Goal: Task Accomplishment & Management: Use online tool/utility

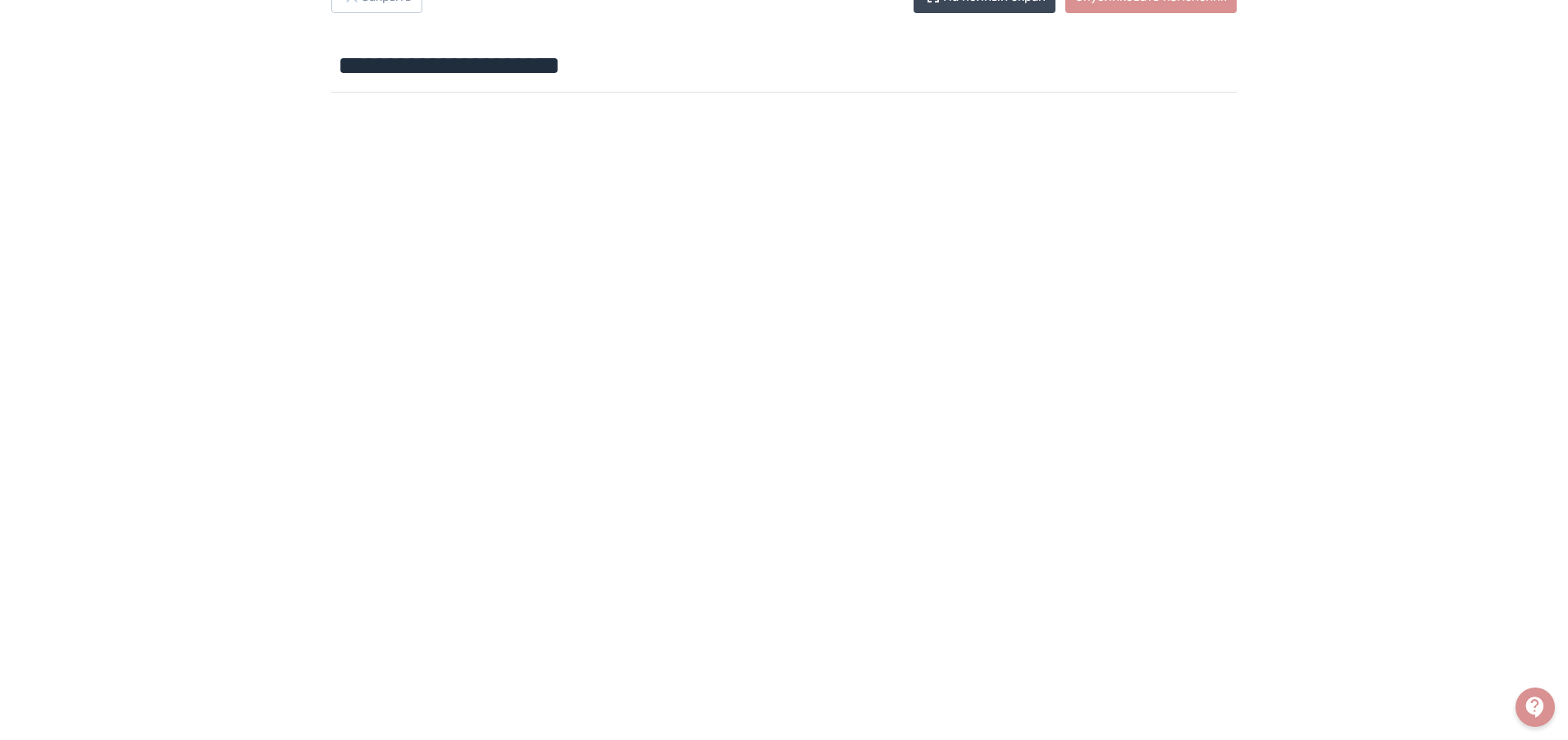
scroll to position [25, 0]
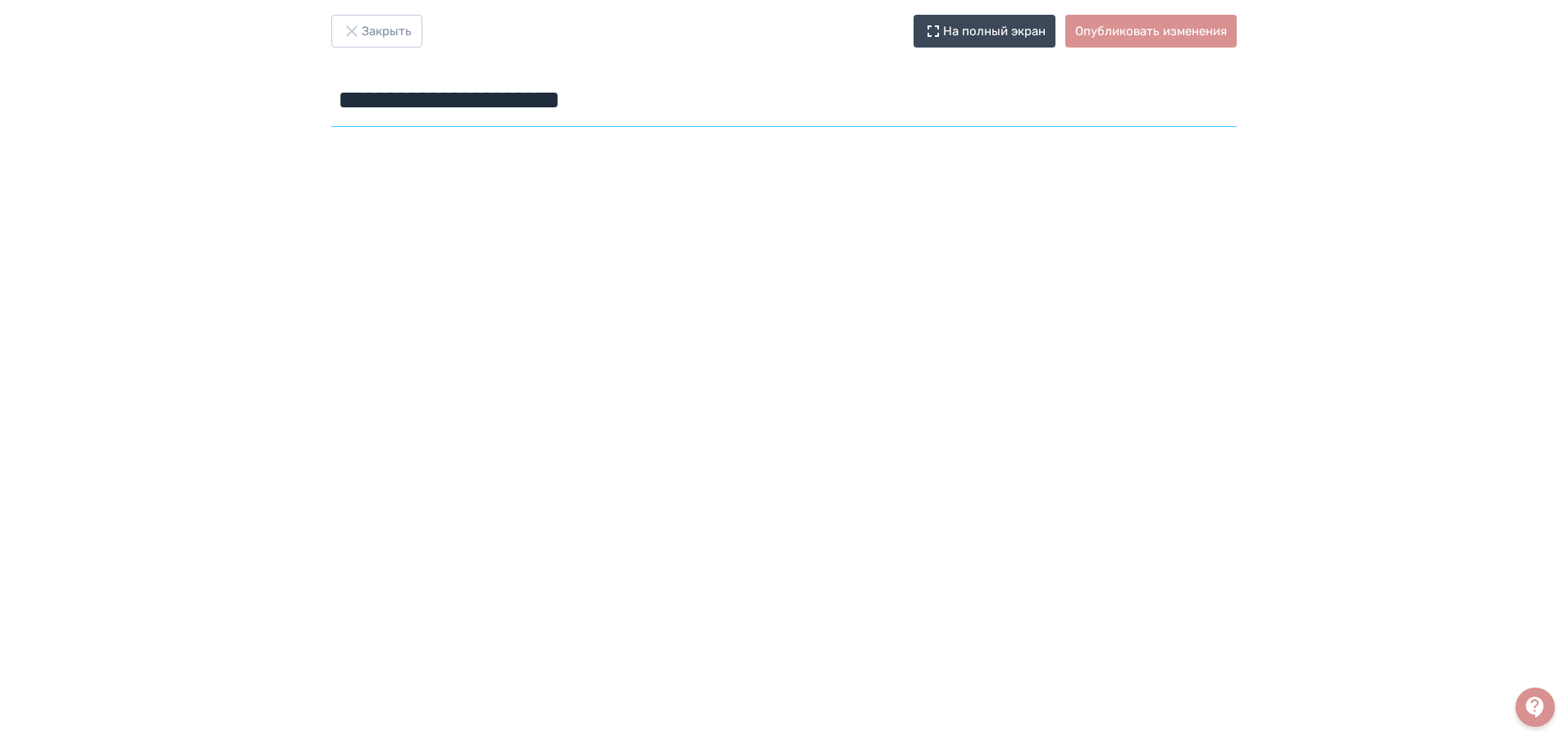
click at [787, 109] on input "**********" at bounding box center [784, 100] width 905 height 53
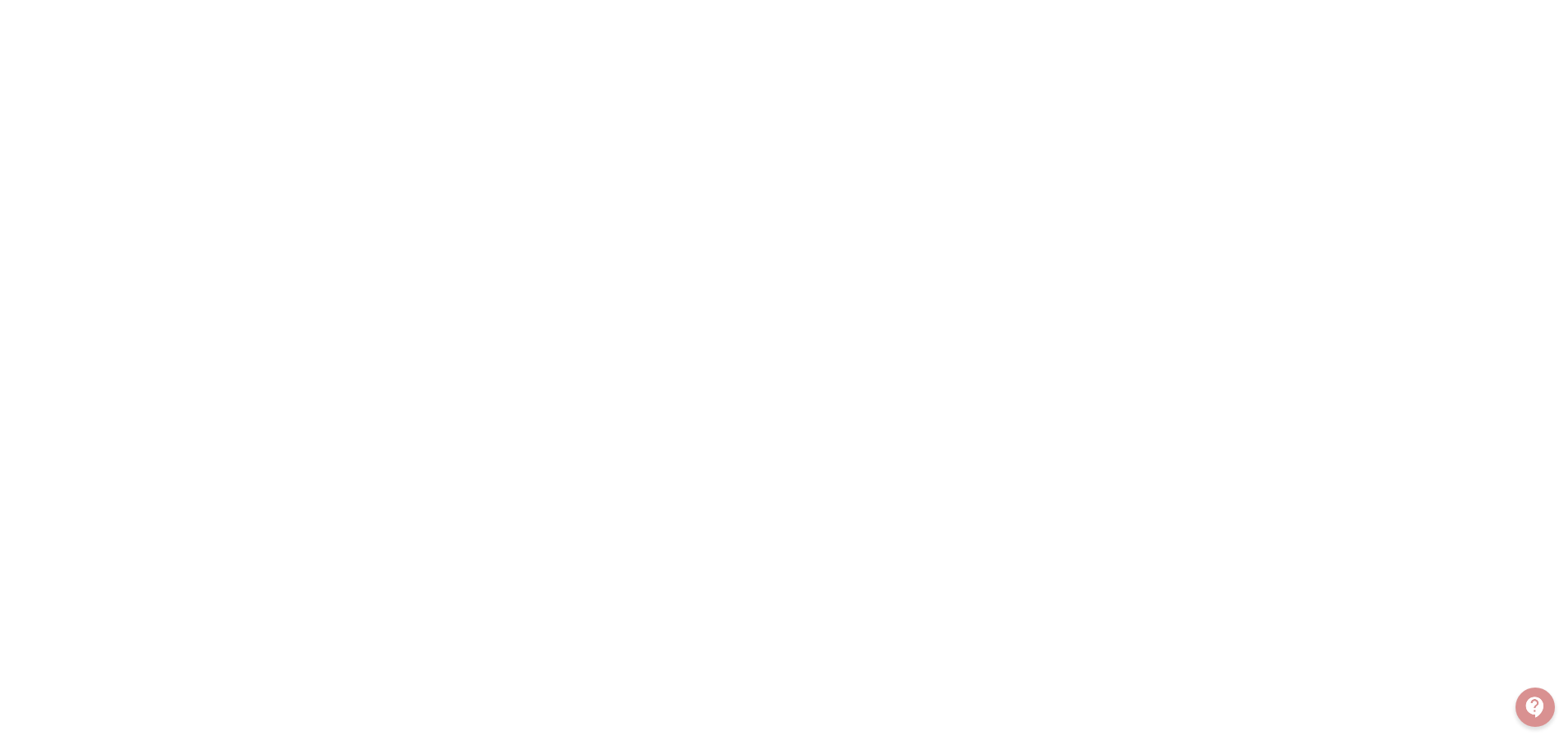
scroll to position [0, 0]
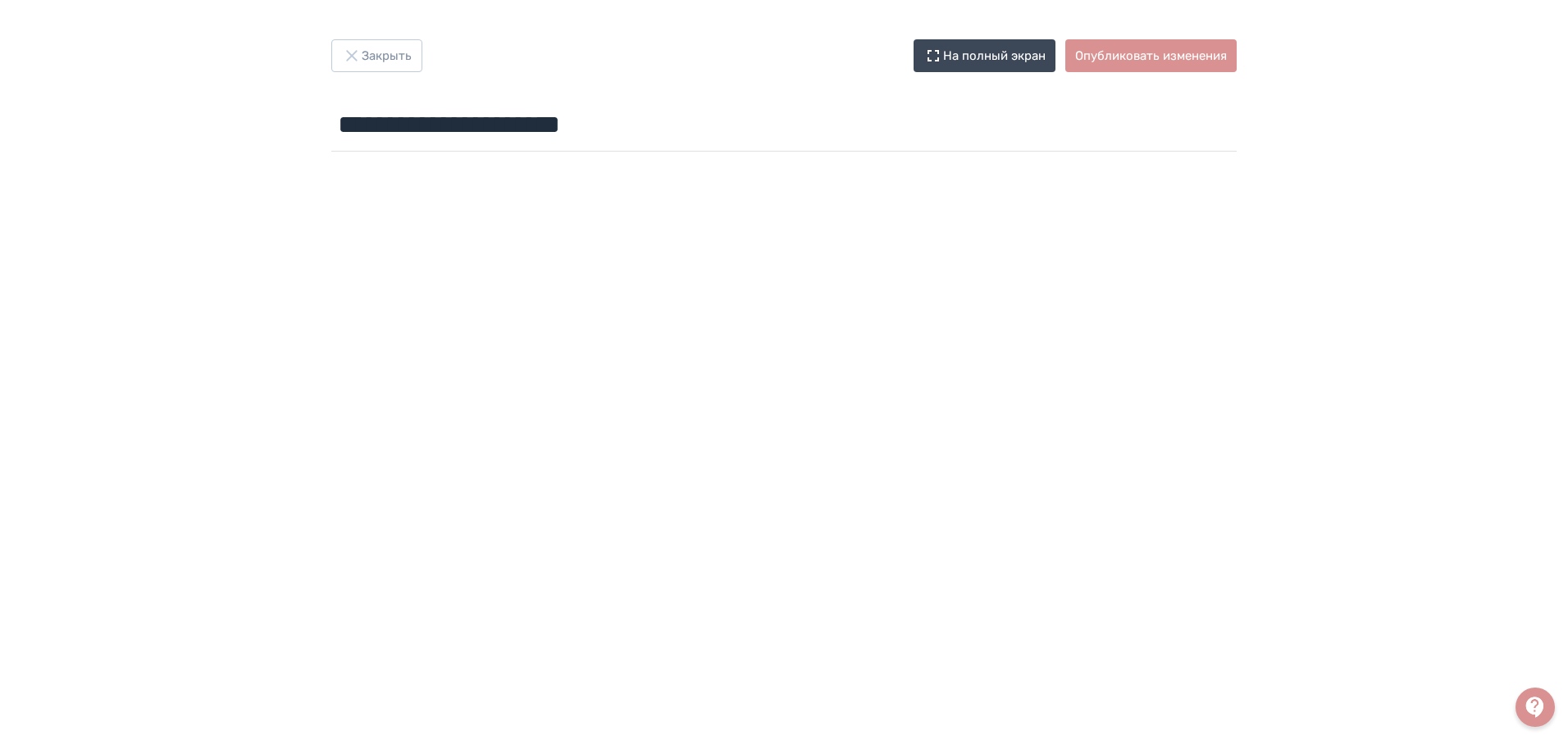
drag, startPoint x: 216, startPoint y: 139, endPoint x: 267, endPoint y: 139, distance: 51.0
click at [216, 139] on div "**********" at bounding box center [784, 370] width 1568 height 662
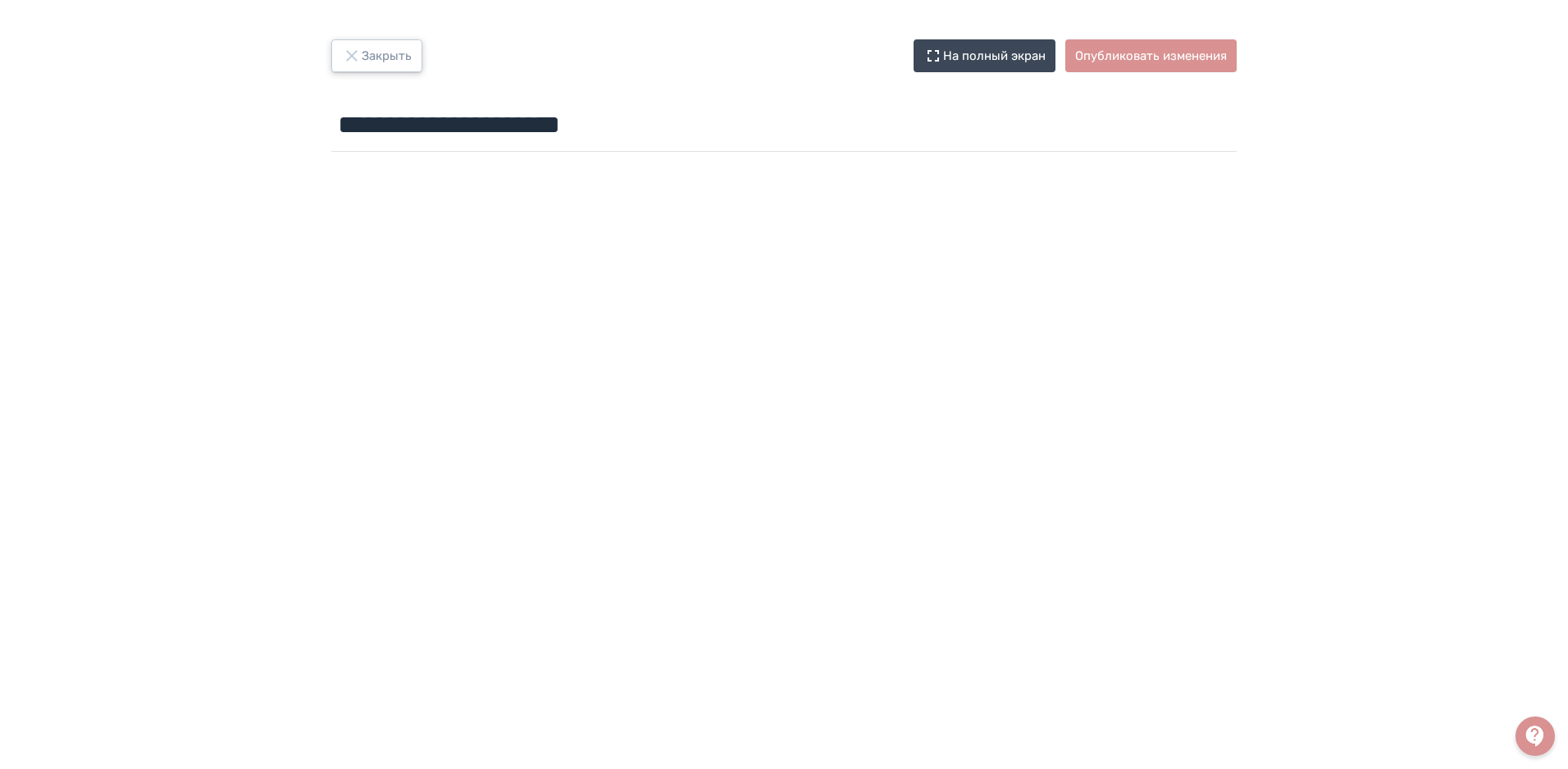
click at [368, 60] on button "Закрыть" at bounding box center [377, 56] width 91 height 33
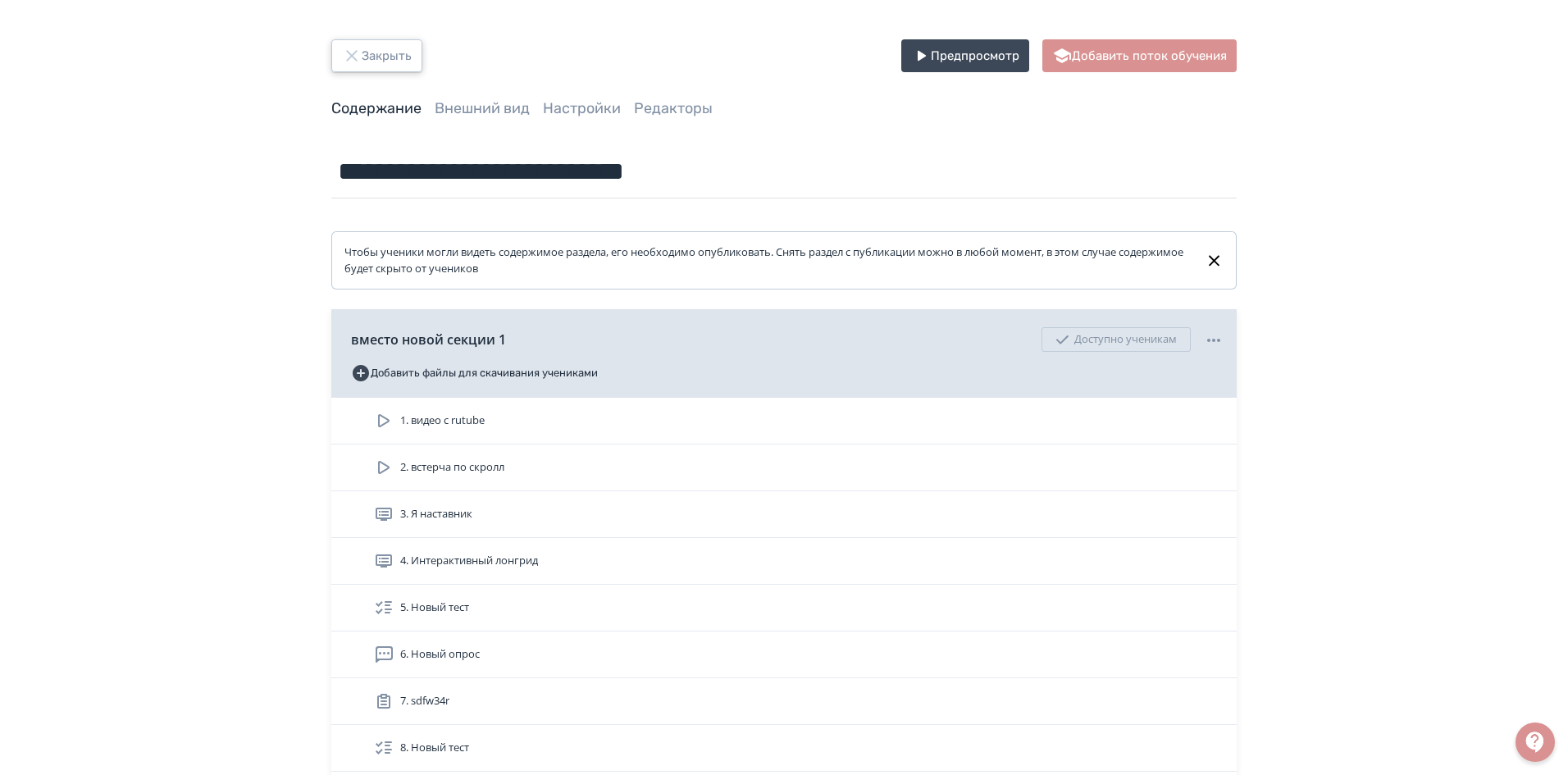
click at [368, 53] on button "Закрыть" at bounding box center [377, 56] width 91 height 33
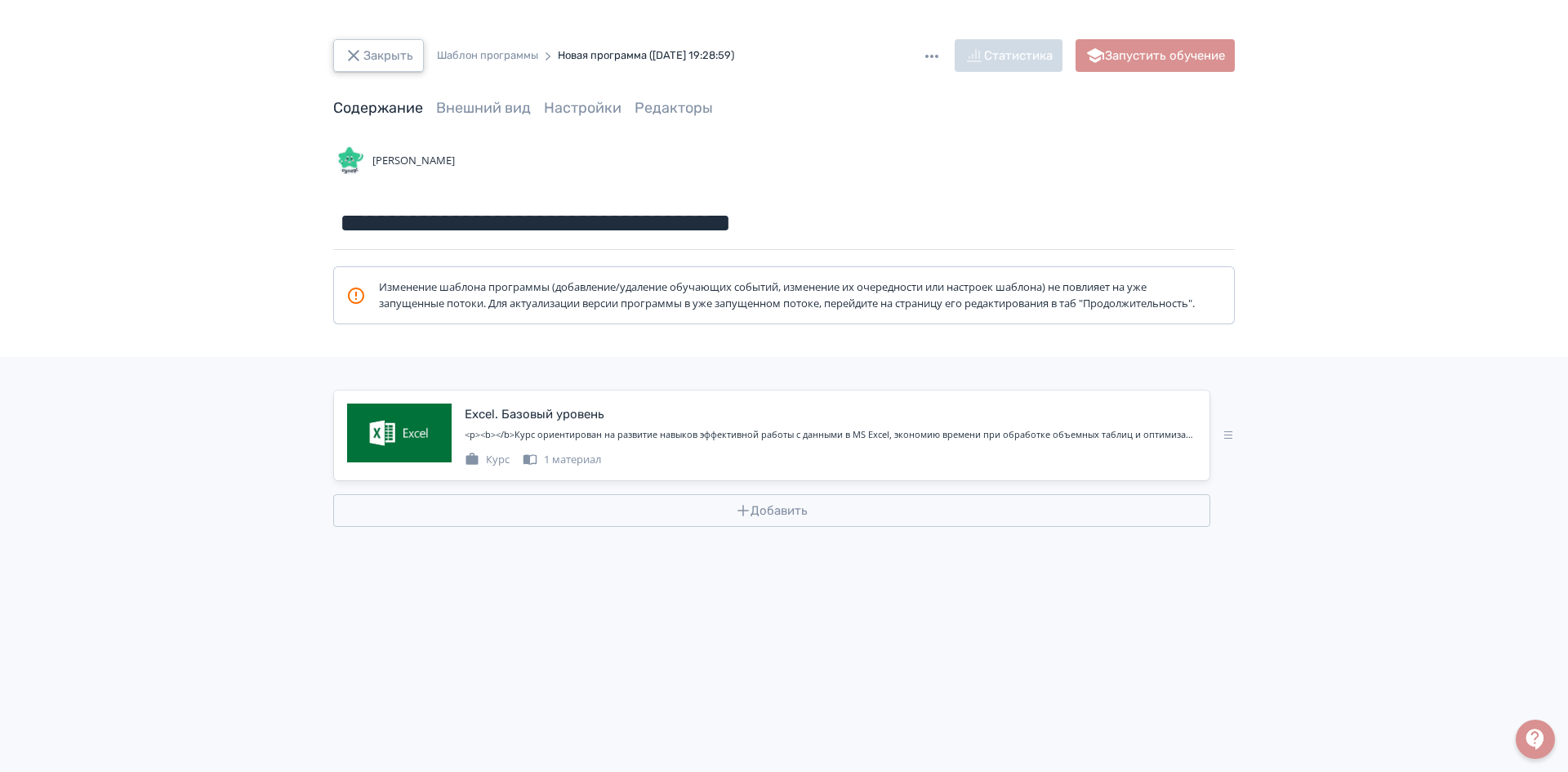
click at [344, 63] on icon "button" at bounding box center [353, 55] width 20 height 20
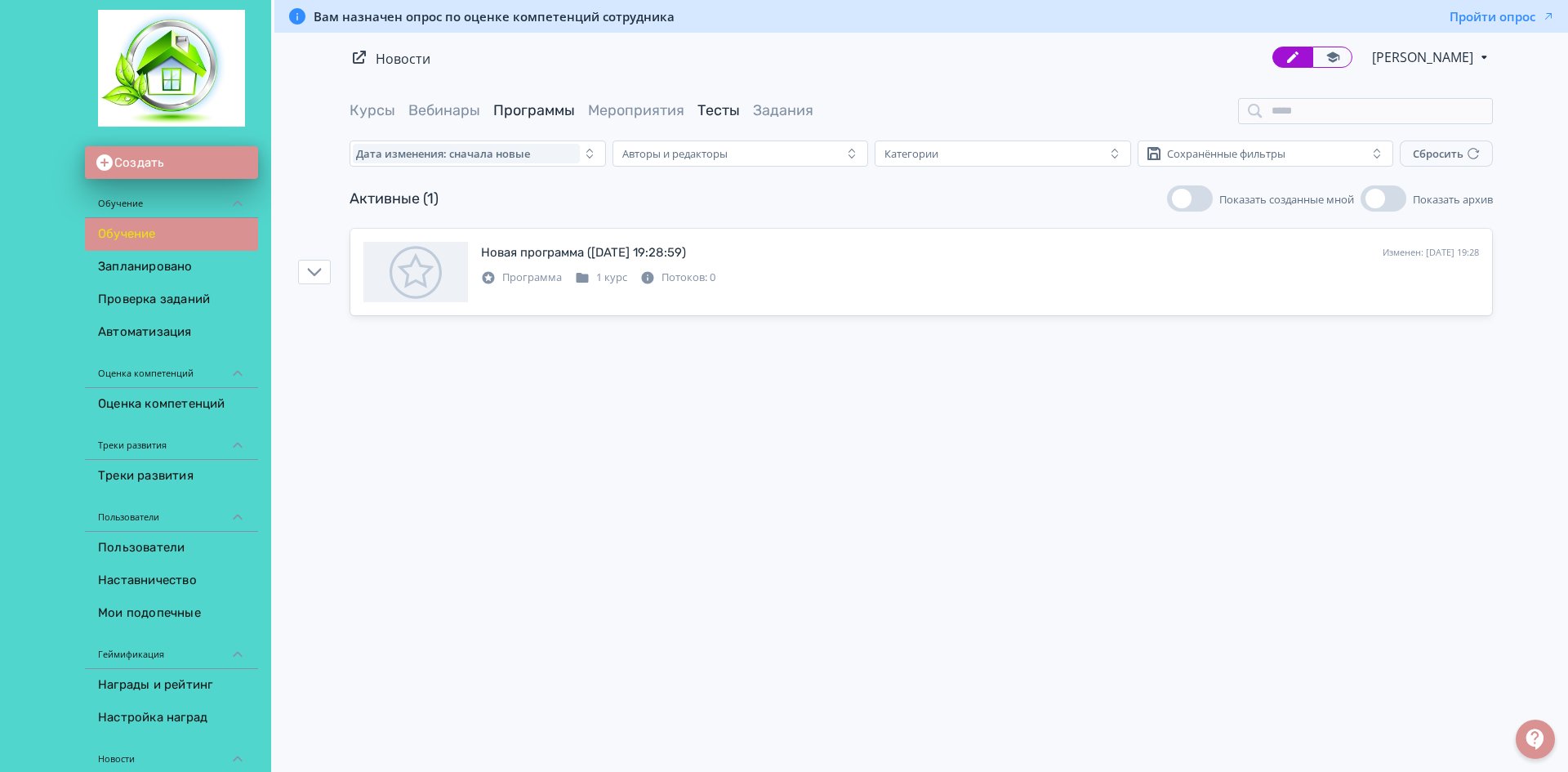
click at [718, 105] on link "Тесты" at bounding box center [719, 109] width 43 height 18
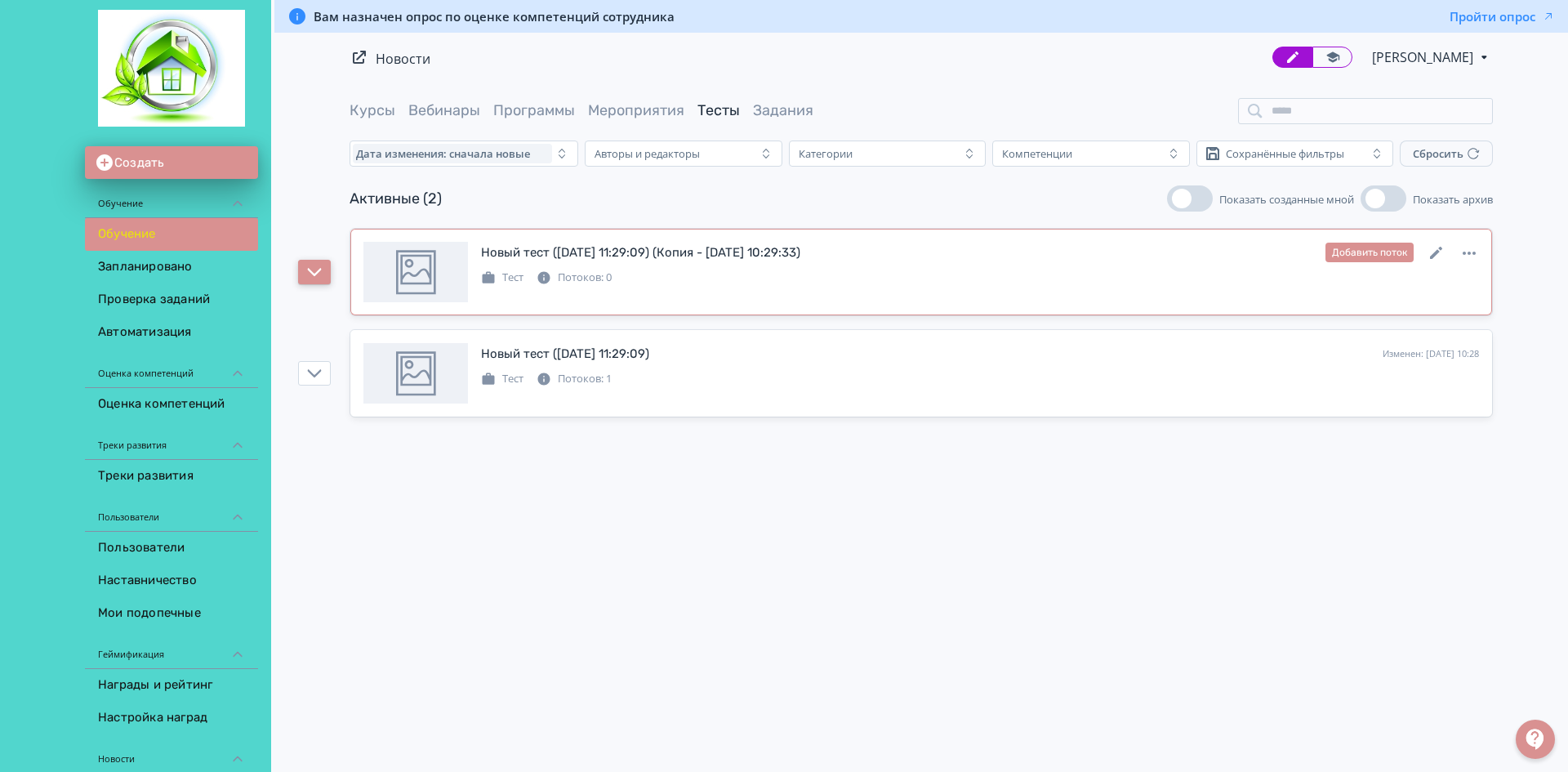
click at [313, 281] on button "button" at bounding box center [315, 272] width 32 height 25
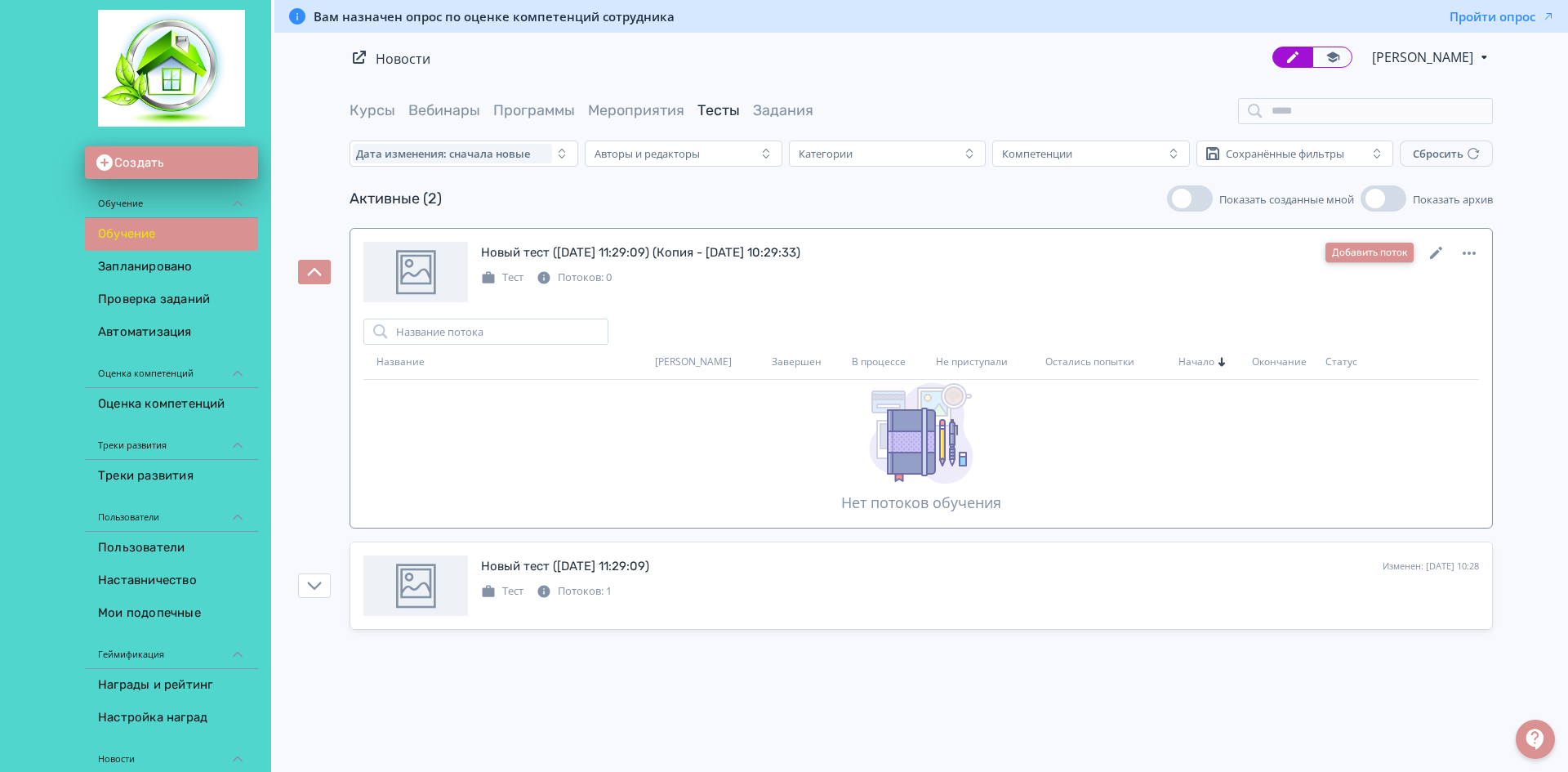
click at [1374, 250] on button "Добавить поток" at bounding box center [1369, 252] width 88 height 20
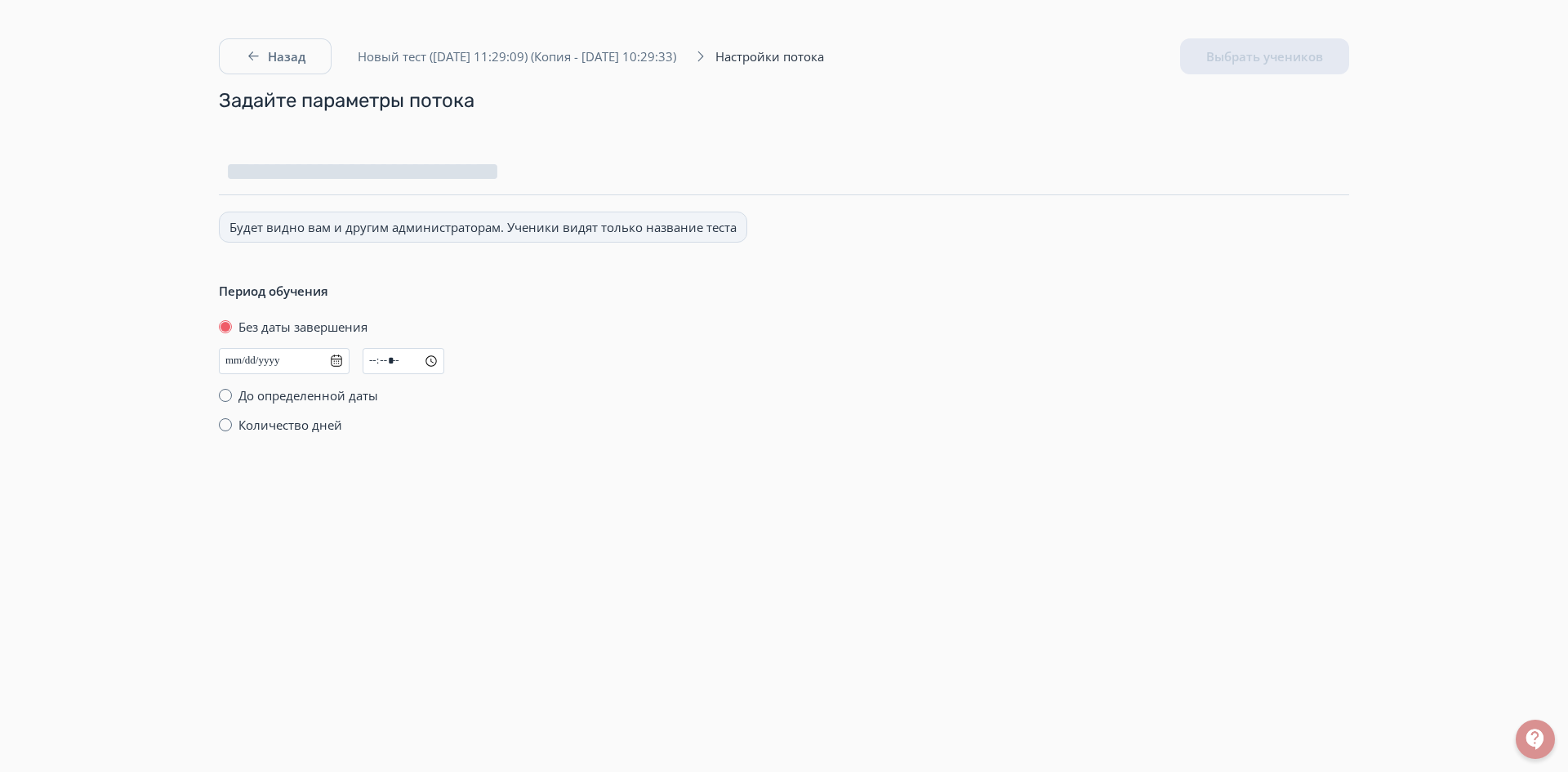
click at [271, 424] on span "Количество дней" at bounding box center [290, 424] width 103 height 16
click at [252, 50] on icon "button" at bounding box center [253, 56] width 16 height 16
